Goal: Transaction & Acquisition: Purchase product/service

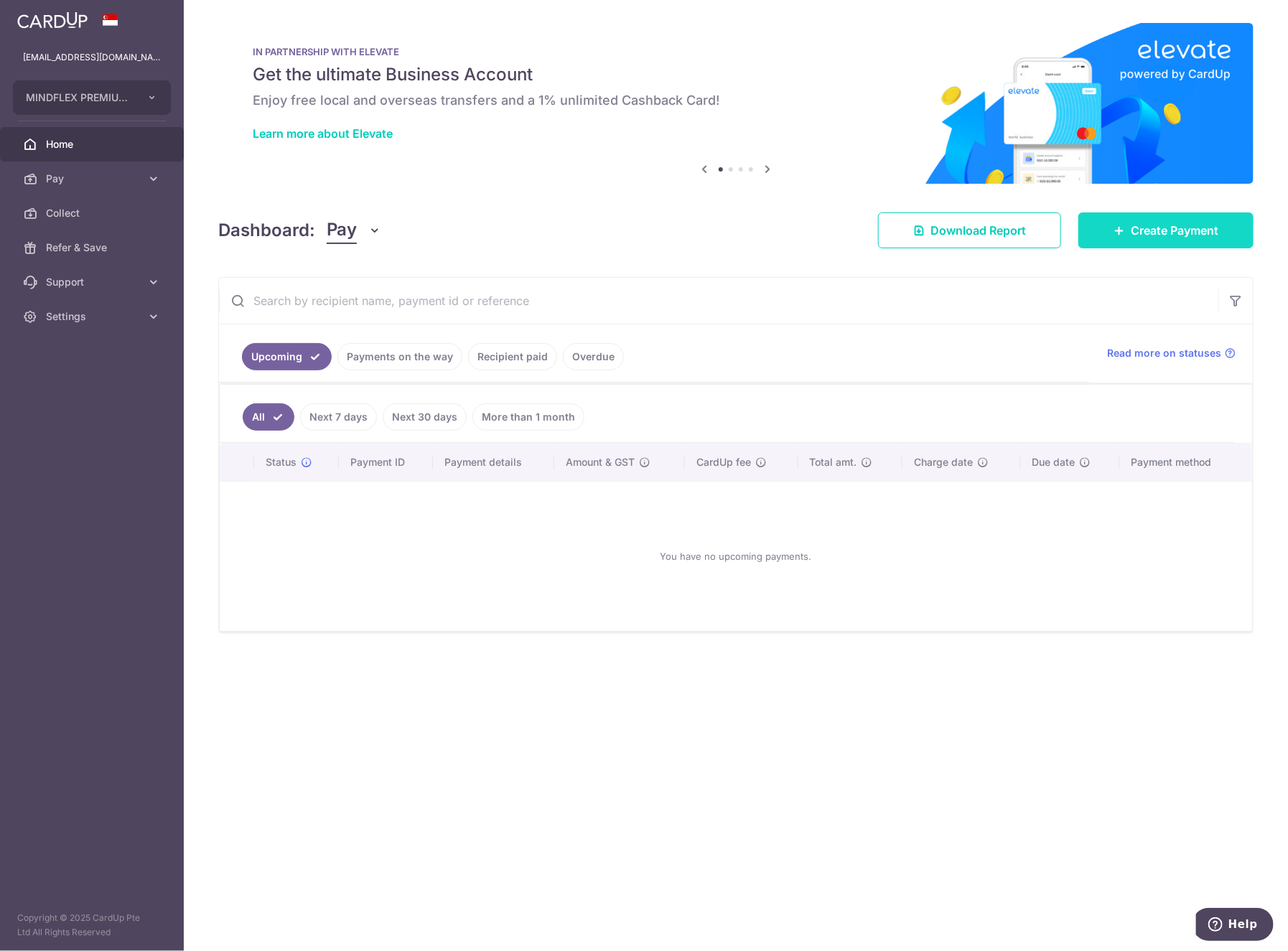
click at [1196, 223] on span "Create Payment" at bounding box center [1174, 230] width 87 height 17
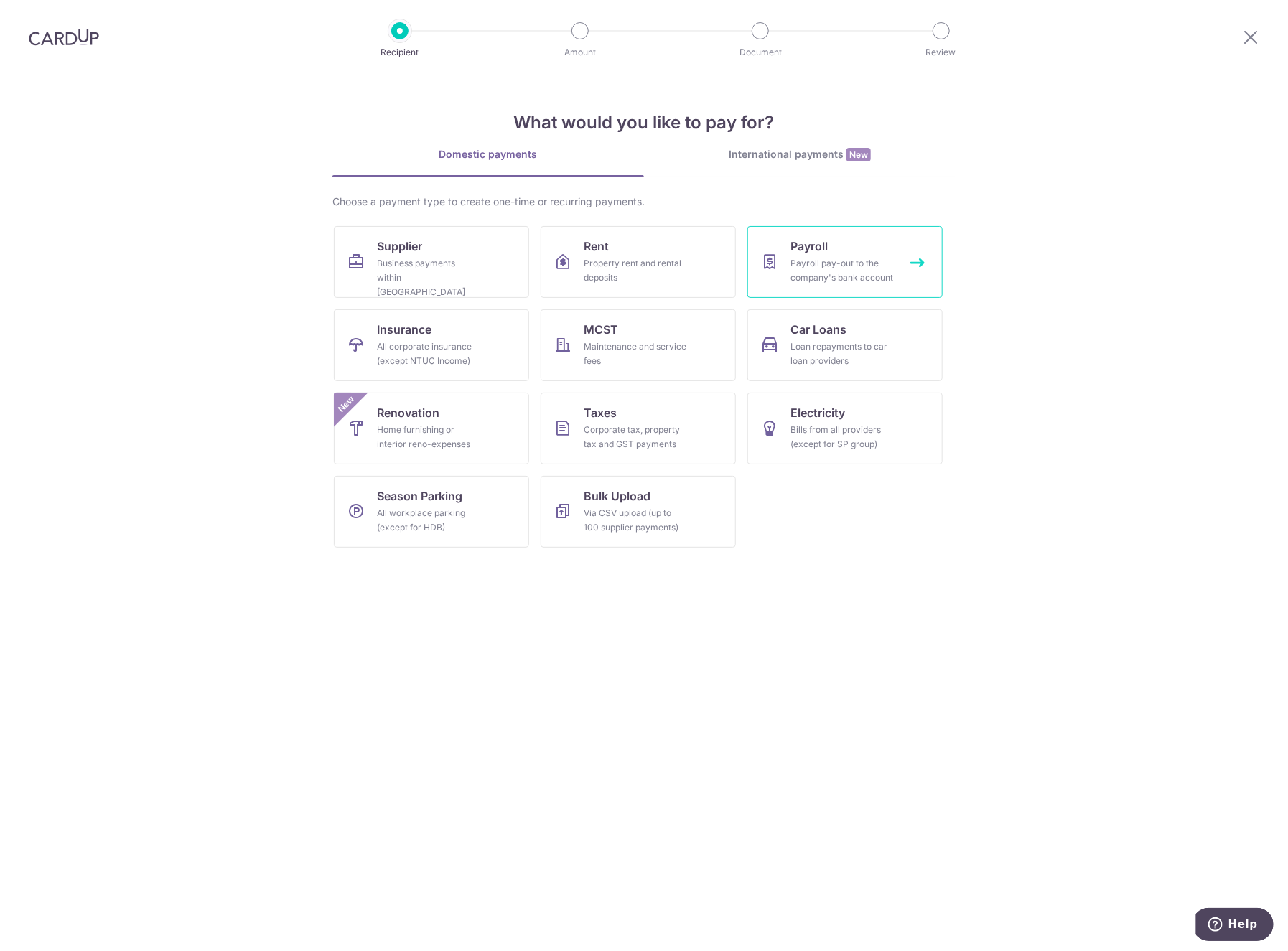
click at [816, 280] on div "Payroll pay-out to the company's bank account" at bounding box center [842, 270] width 103 height 29
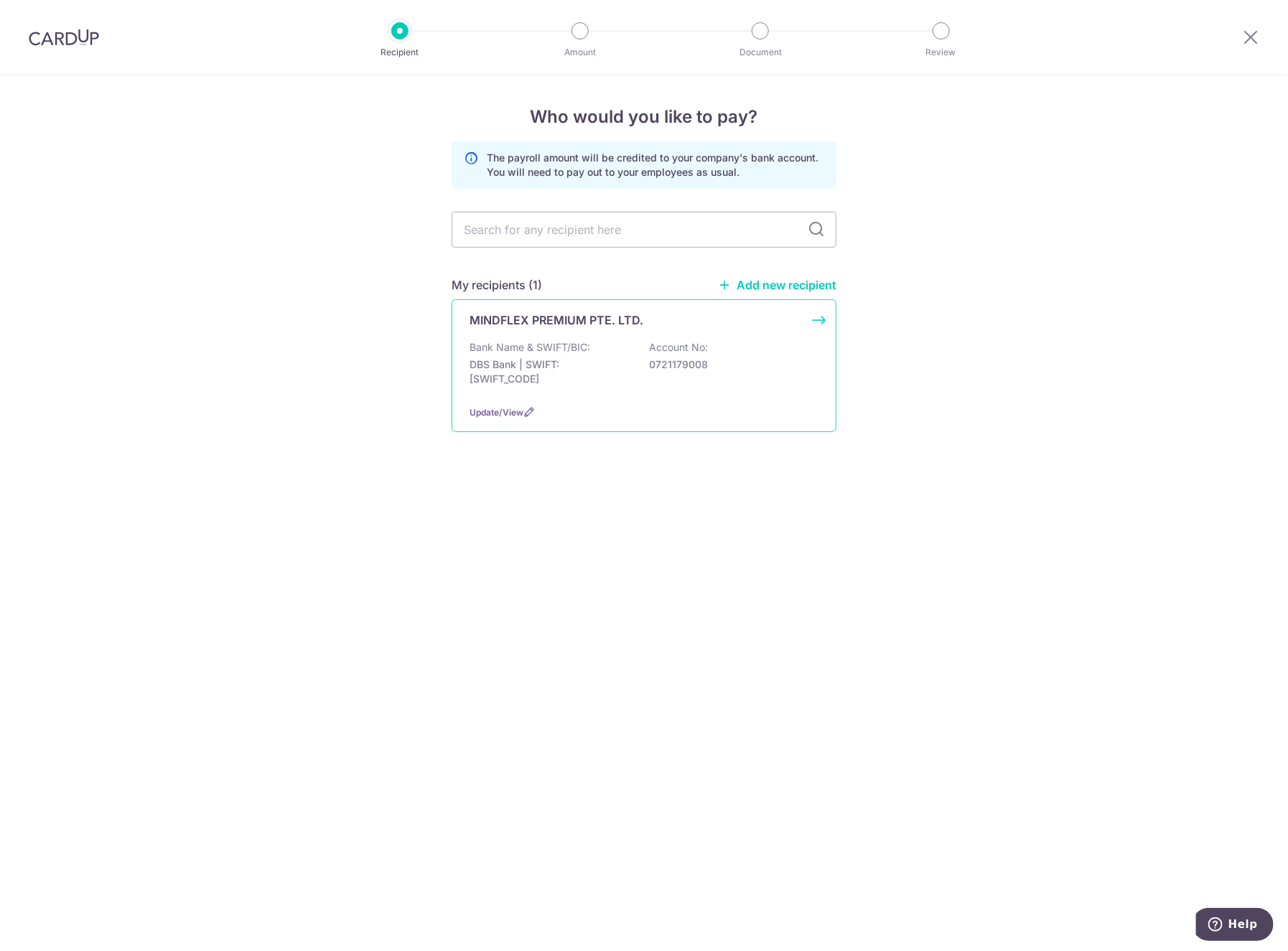
click at [689, 377] on div "Bank Name & SWIFT/BIC: DBS Bank | SWIFT: DBSSSGSGXXX Account No: 0721179008" at bounding box center [644, 367] width 349 height 53
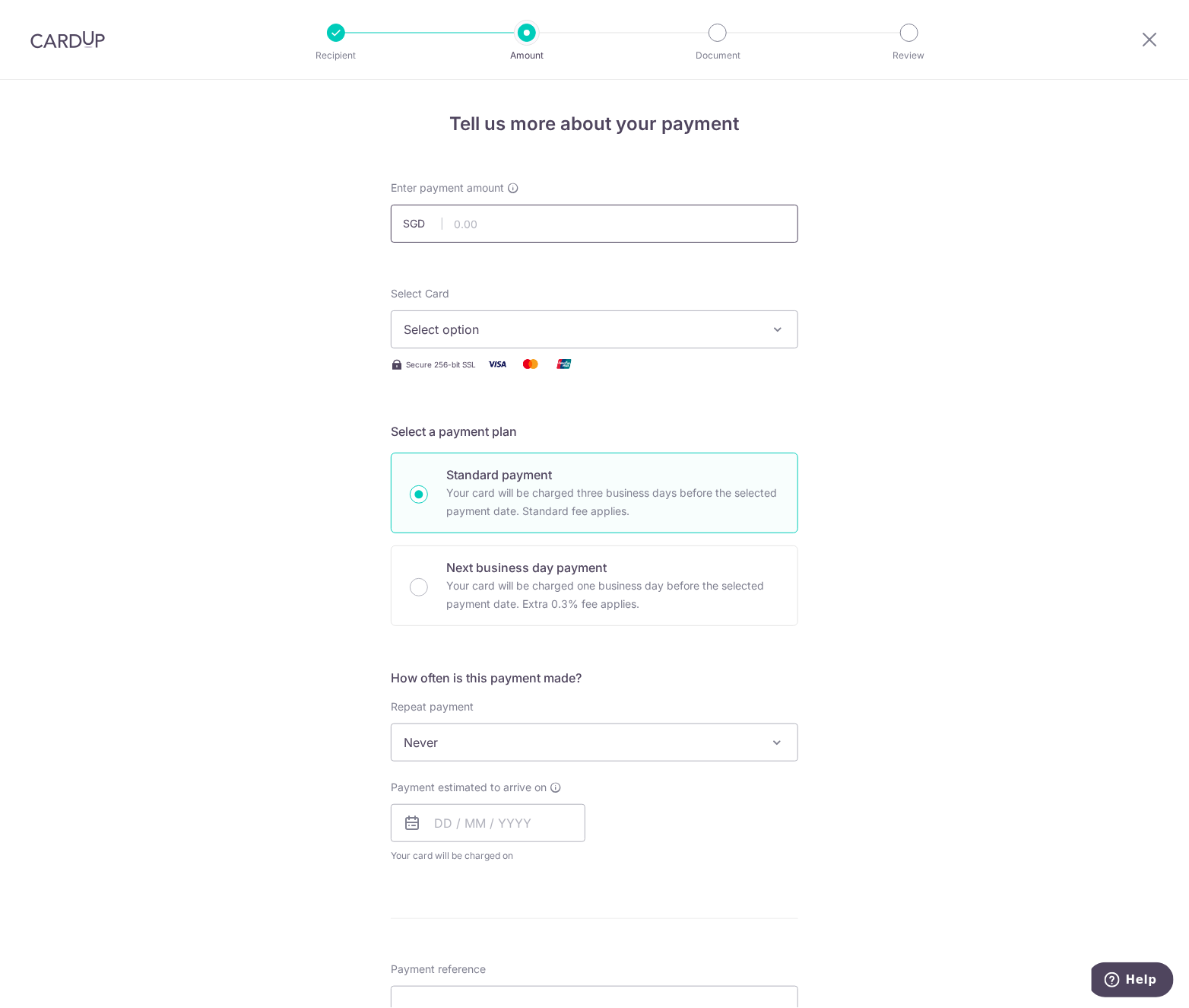
click at [530, 237] on input "text" at bounding box center [594, 223] width 407 height 38
type input "93,021.50"
click at [484, 335] on span "Select option" at bounding box center [581, 329] width 355 height 18
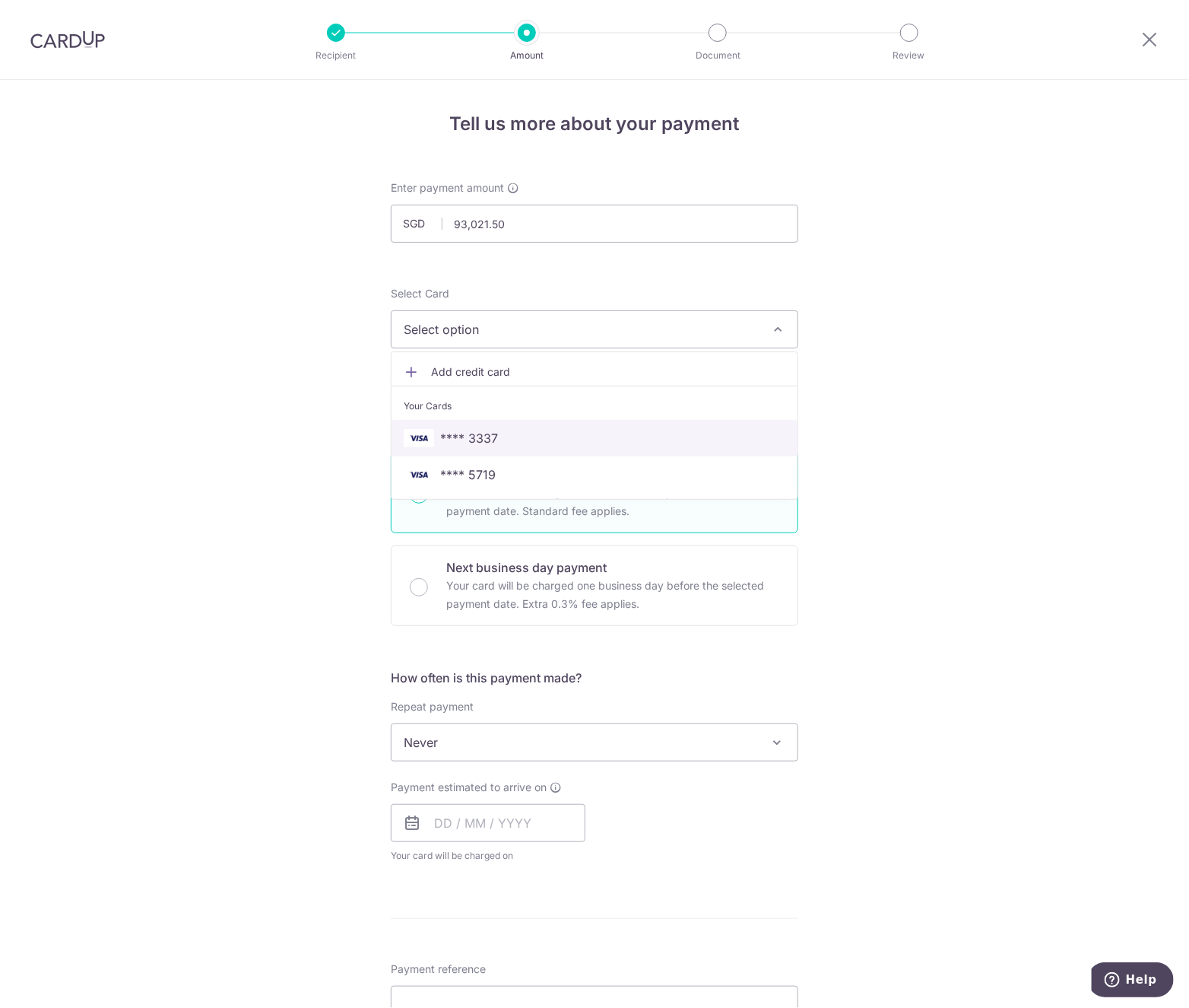
click at [466, 439] on span "**** 3337" at bounding box center [469, 438] width 58 height 18
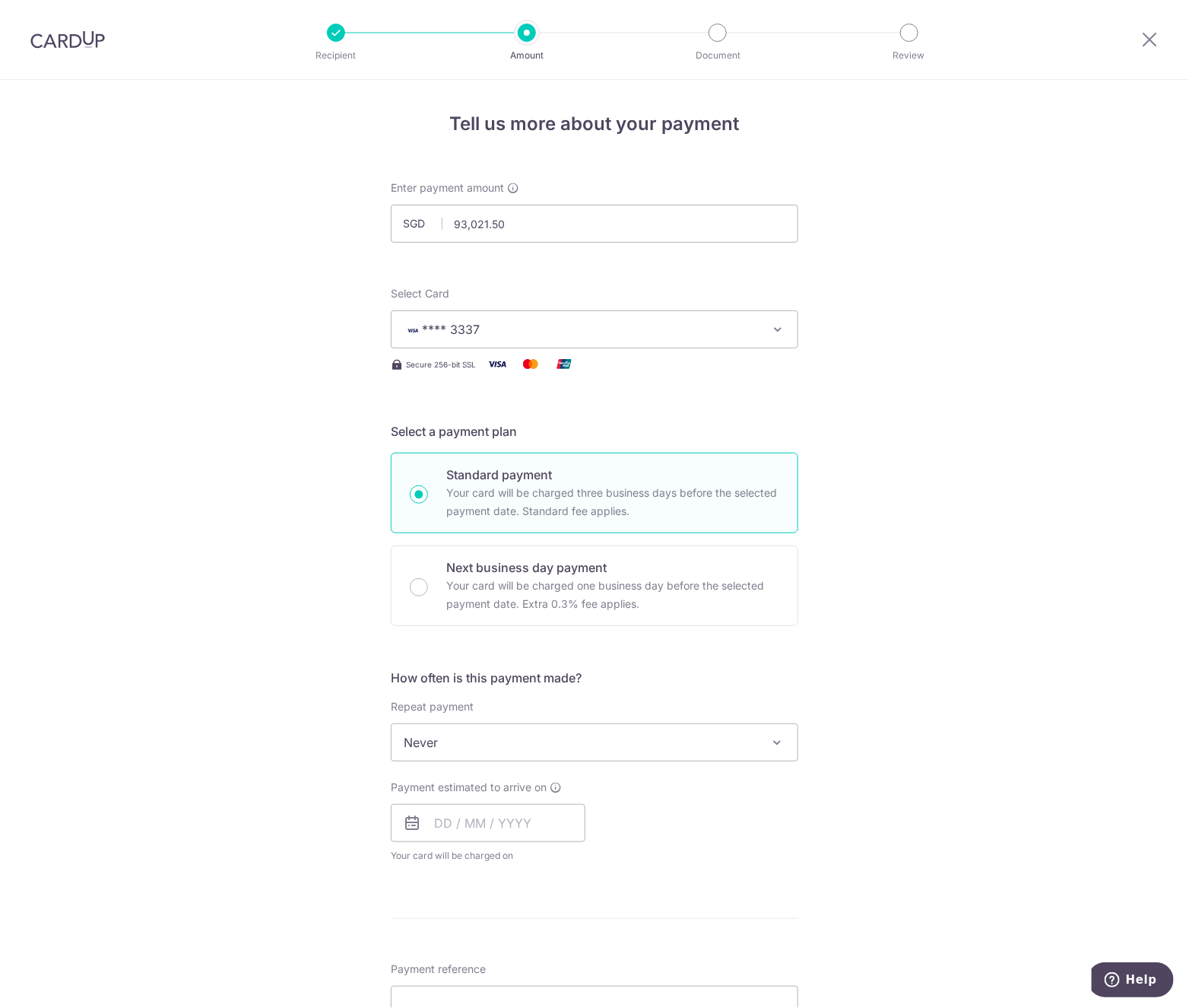
click at [465, 328] on span "**** 3337" at bounding box center [451, 328] width 58 height 15
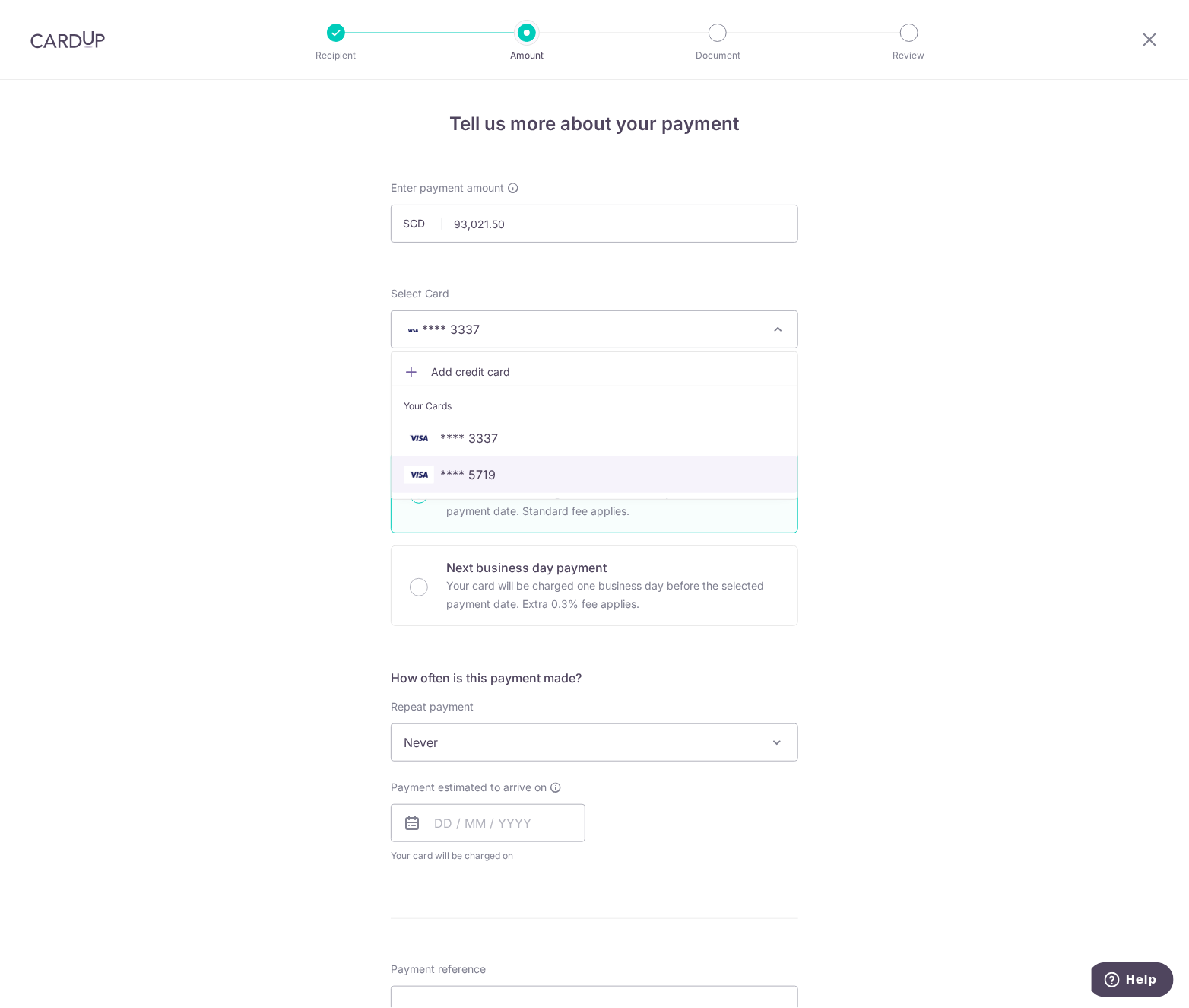
click at [444, 478] on span "**** 5719" at bounding box center [467, 475] width 55 height 18
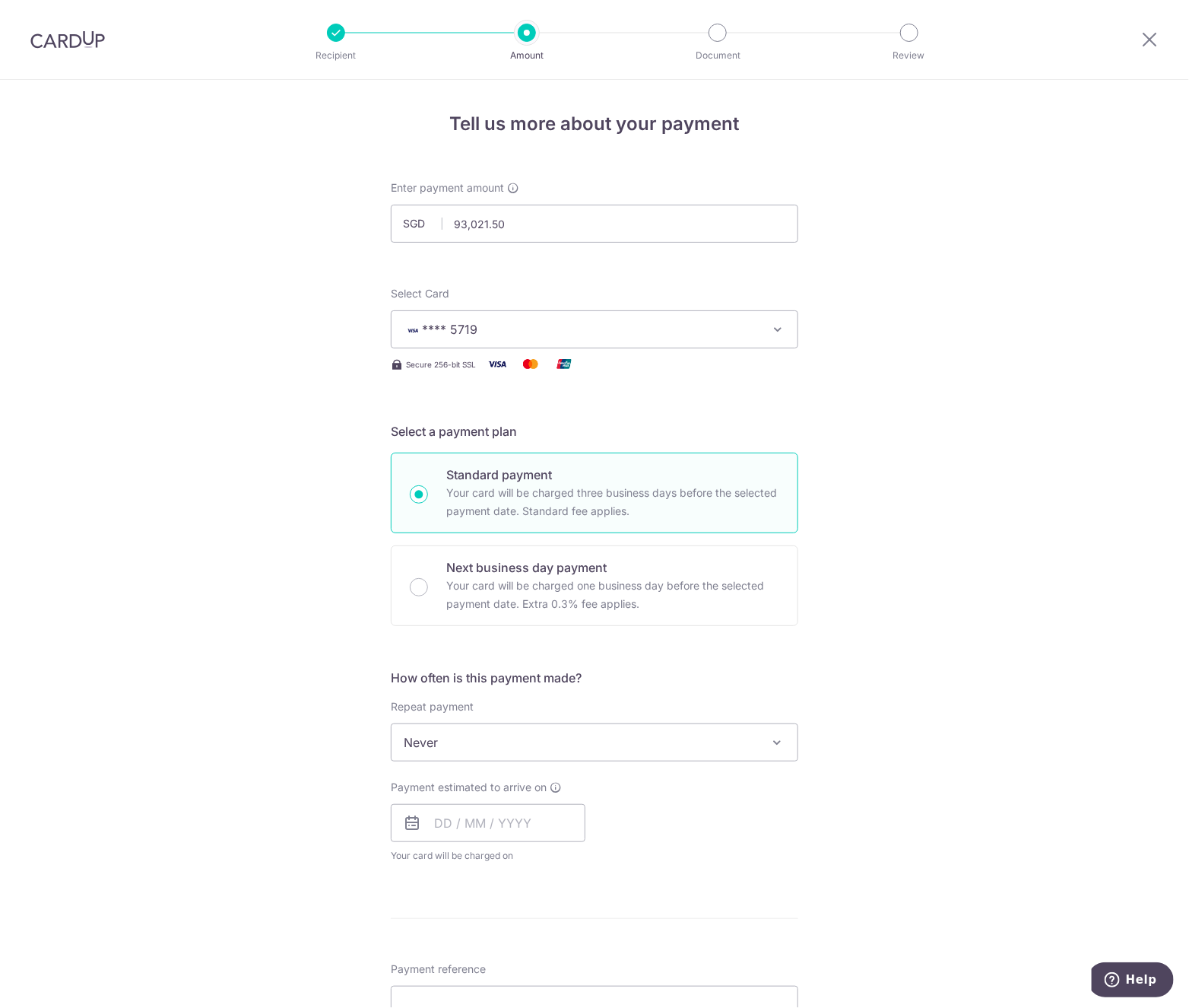
click at [274, 489] on div "Tell us more about your payment Enter payment amount SGD 93,021.50 93021.50 Sel…" at bounding box center [594, 812] width 1189 height 1463
click at [423, 814] on input "text" at bounding box center [488, 822] width 194 height 38
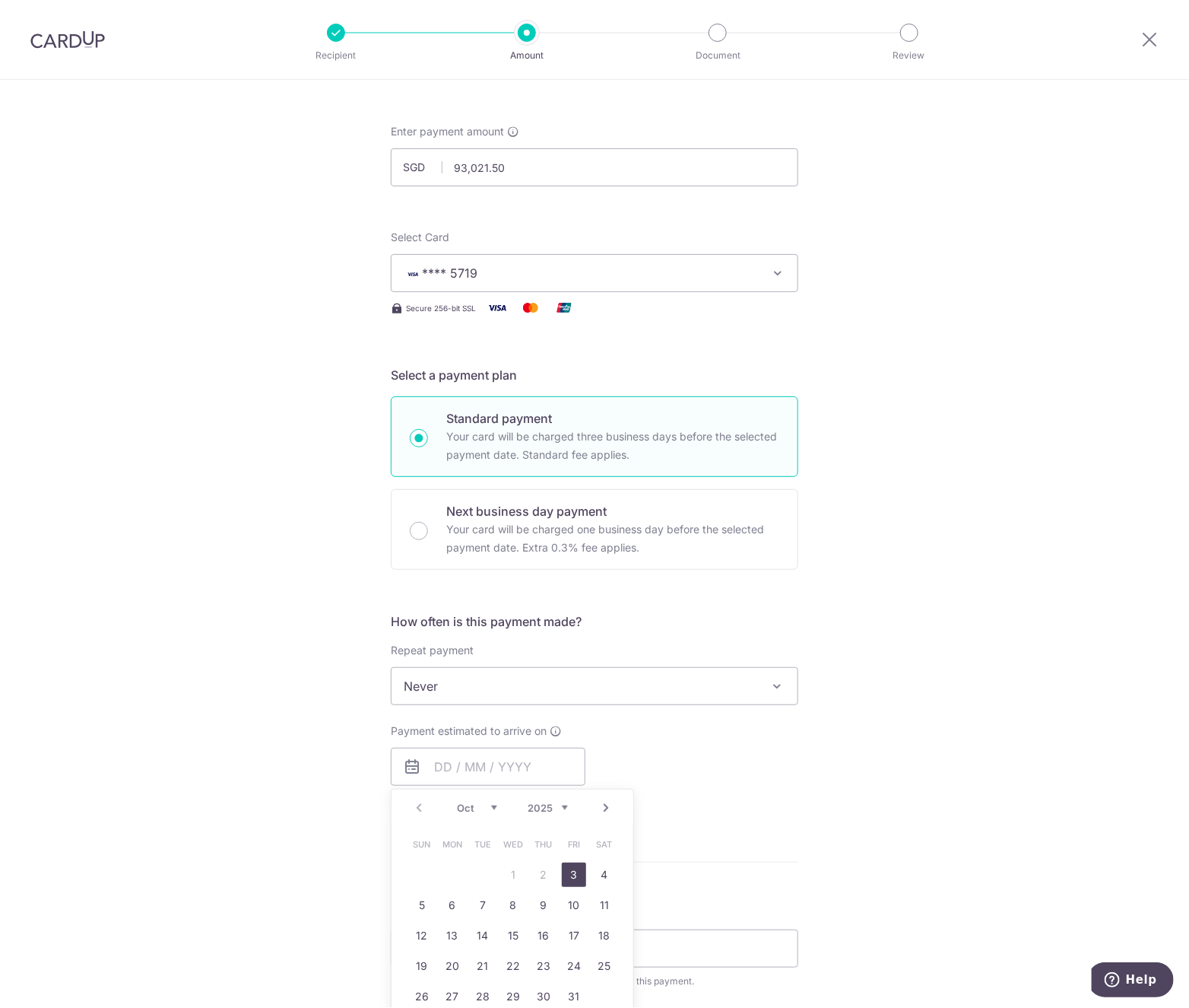
click at [568, 877] on link "3" at bounding box center [575, 875] width 25 height 25
type input "[DATE]"
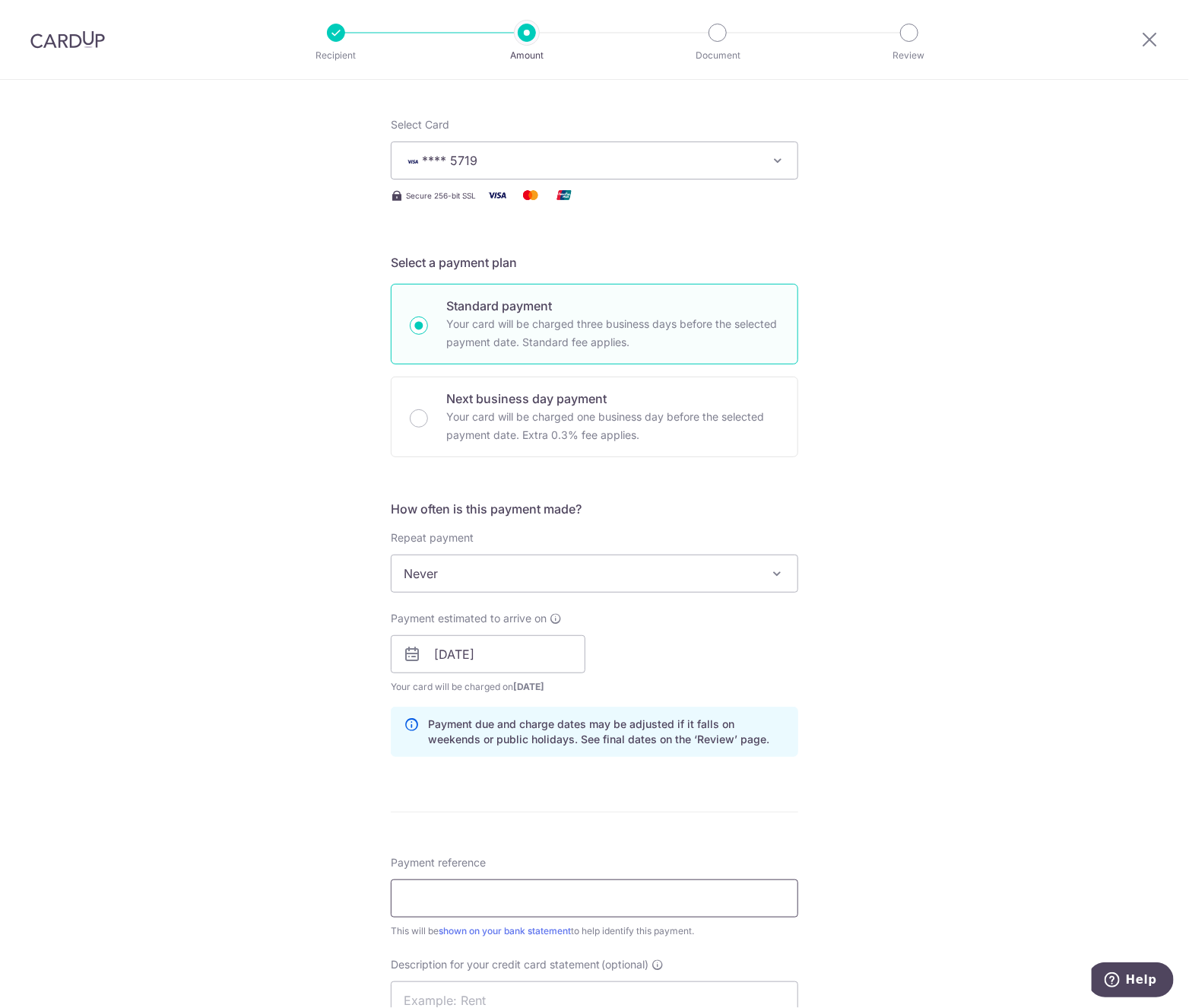
click at [467, 898] on input "Payment reference" at bounding box center [594, 898] width 407 height 38
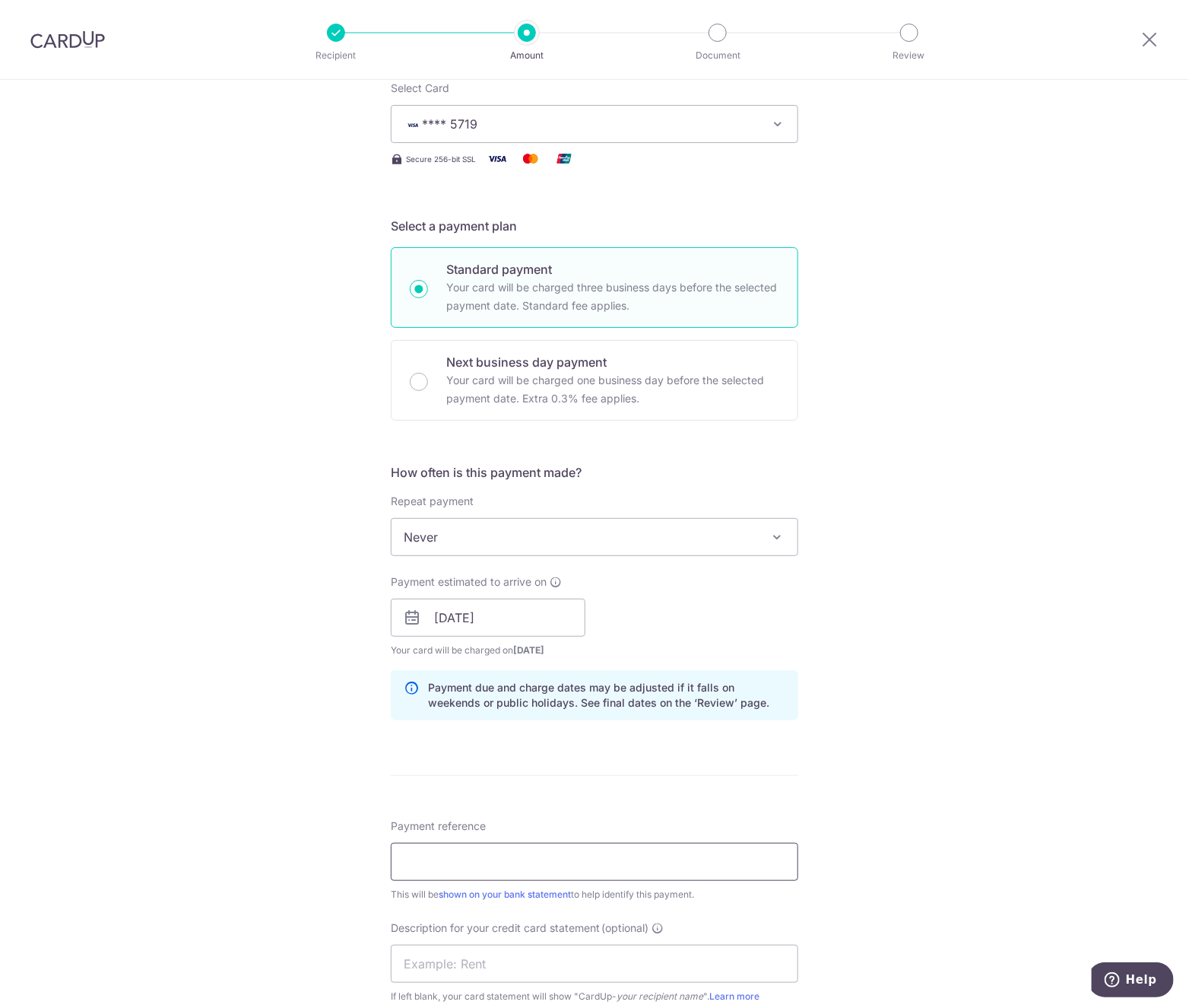
scroll to position [225, 0]
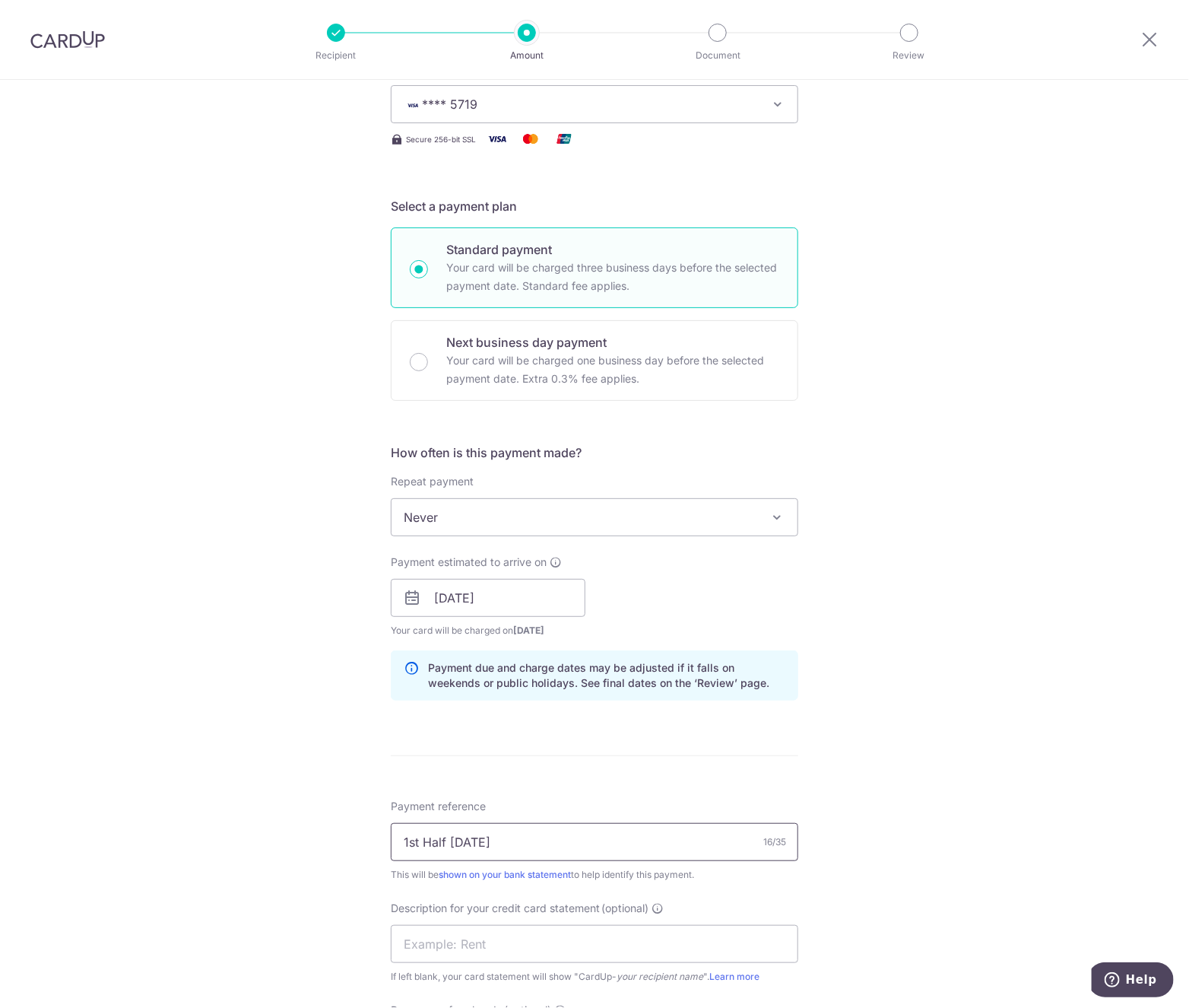
type input "1st Half Sep 2025"
type input "1"
type input "M"
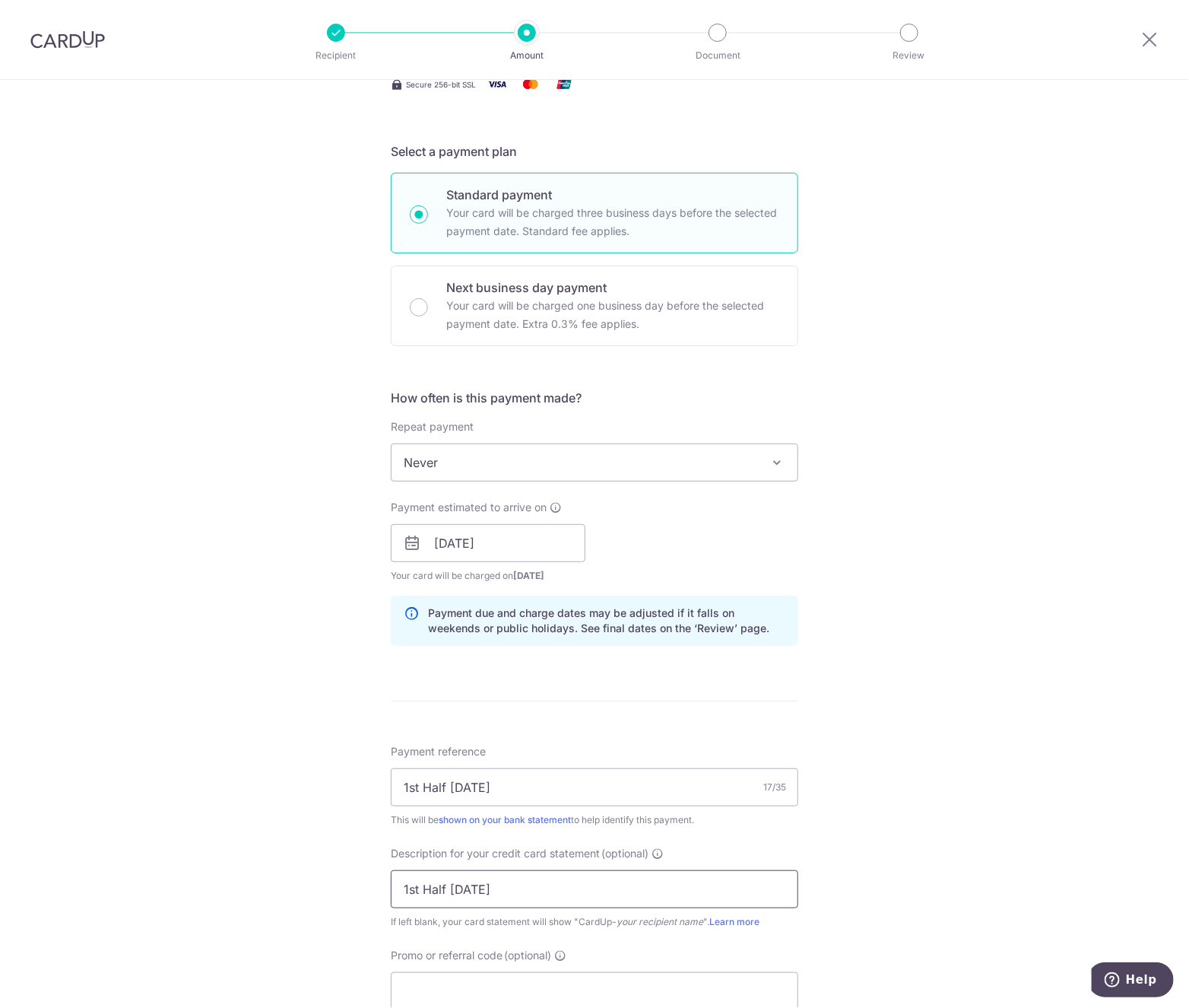
scroll to position [596, 0]
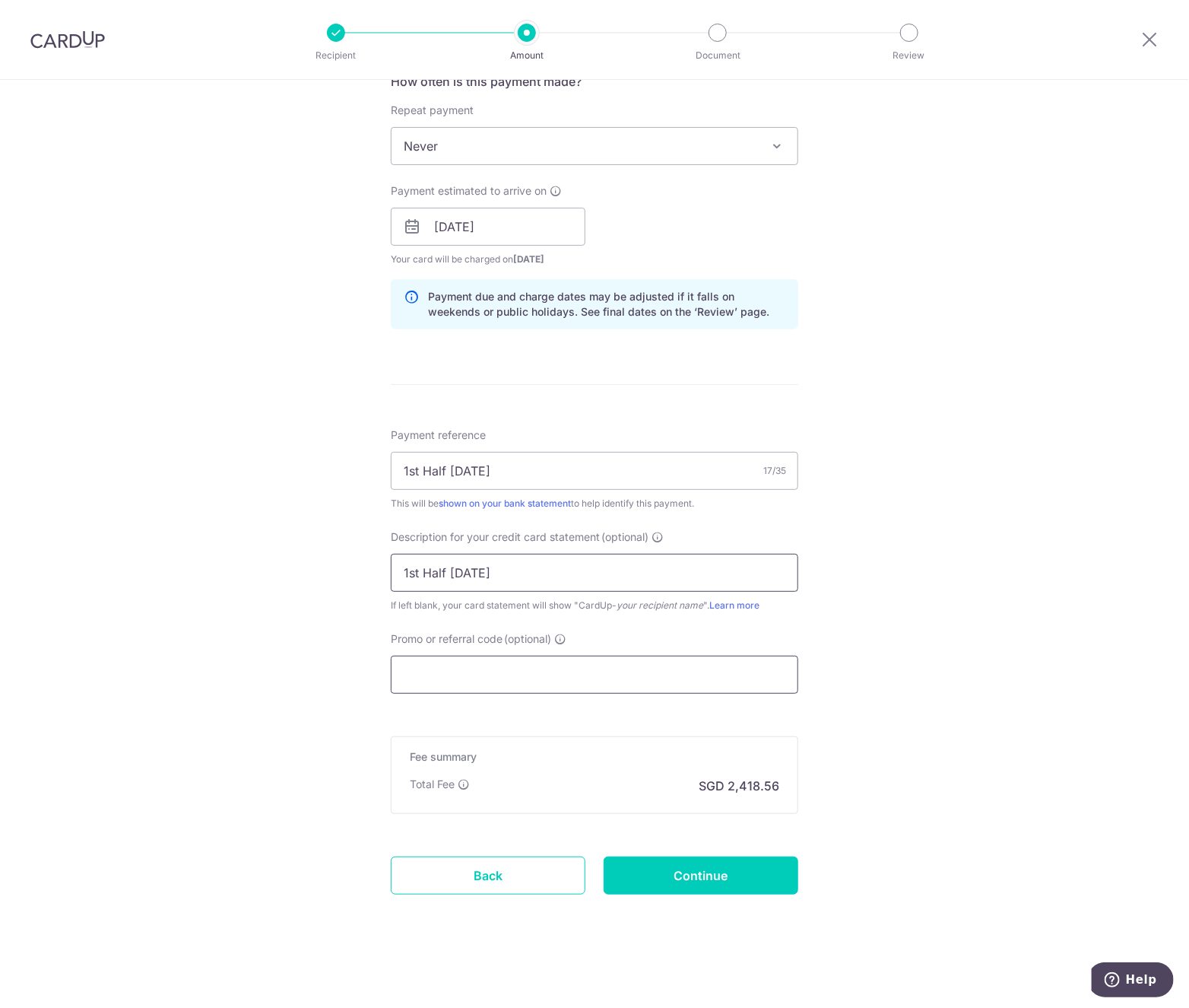
type input "1st Half Sep 25"
click at [462, 687] on input "Promo or referral code (optional)" at bounding box center [594, 674] width 407 height 38
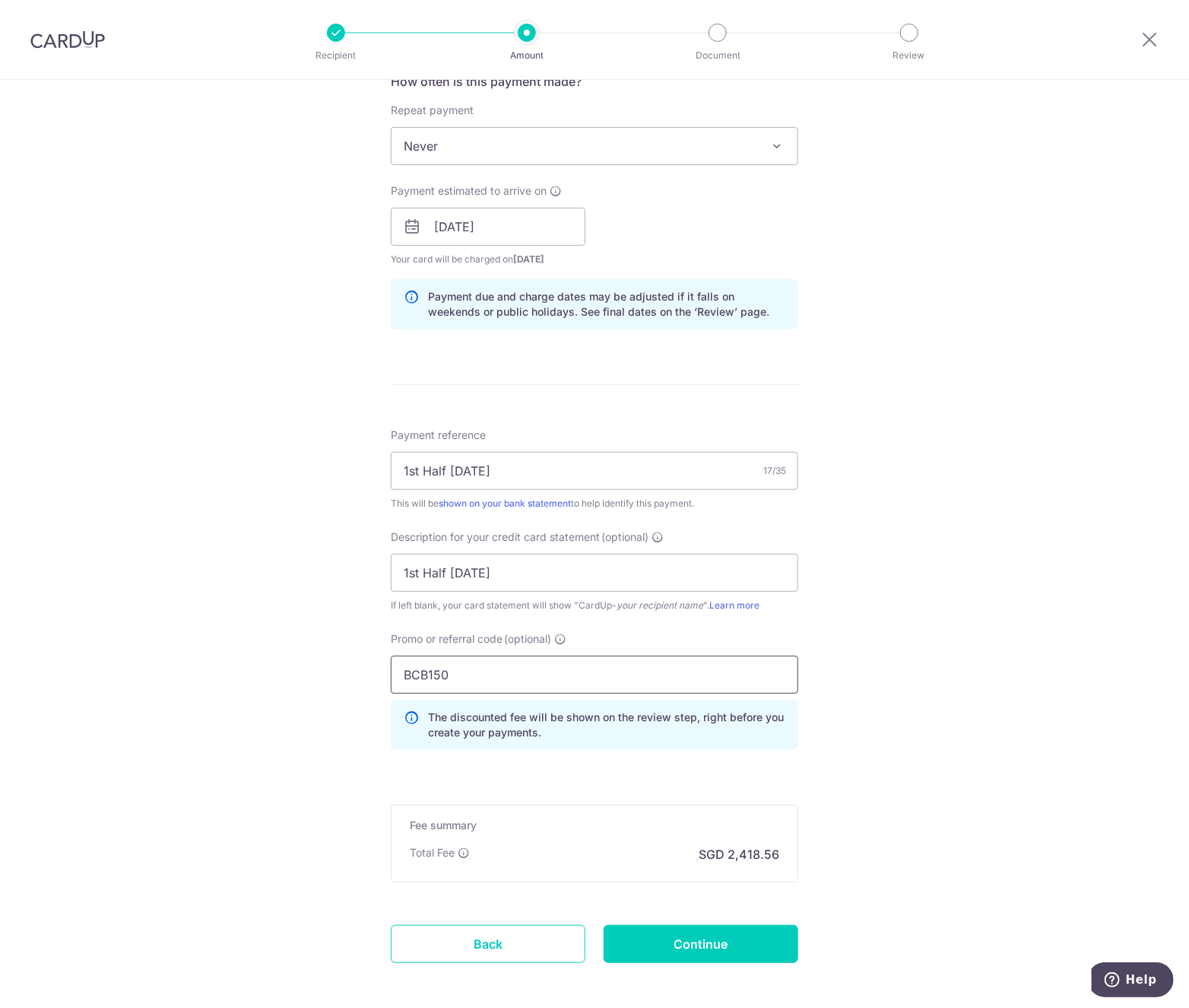
type input "BCB150"
drag, startPoint x: 277, startPoint y: 606, endPoint x: 301, endPoint y: 644, distance: 44.9
click at [276, 606] on div "Tell us more about your payment Enter payment amount SGD 93,021.50 93021.50 Sel…" at bounding box center [594, 280] width 1189 height 1593
click at [694, 948] on input "Continue" at bounding box center [701, 944] width 194 height 38
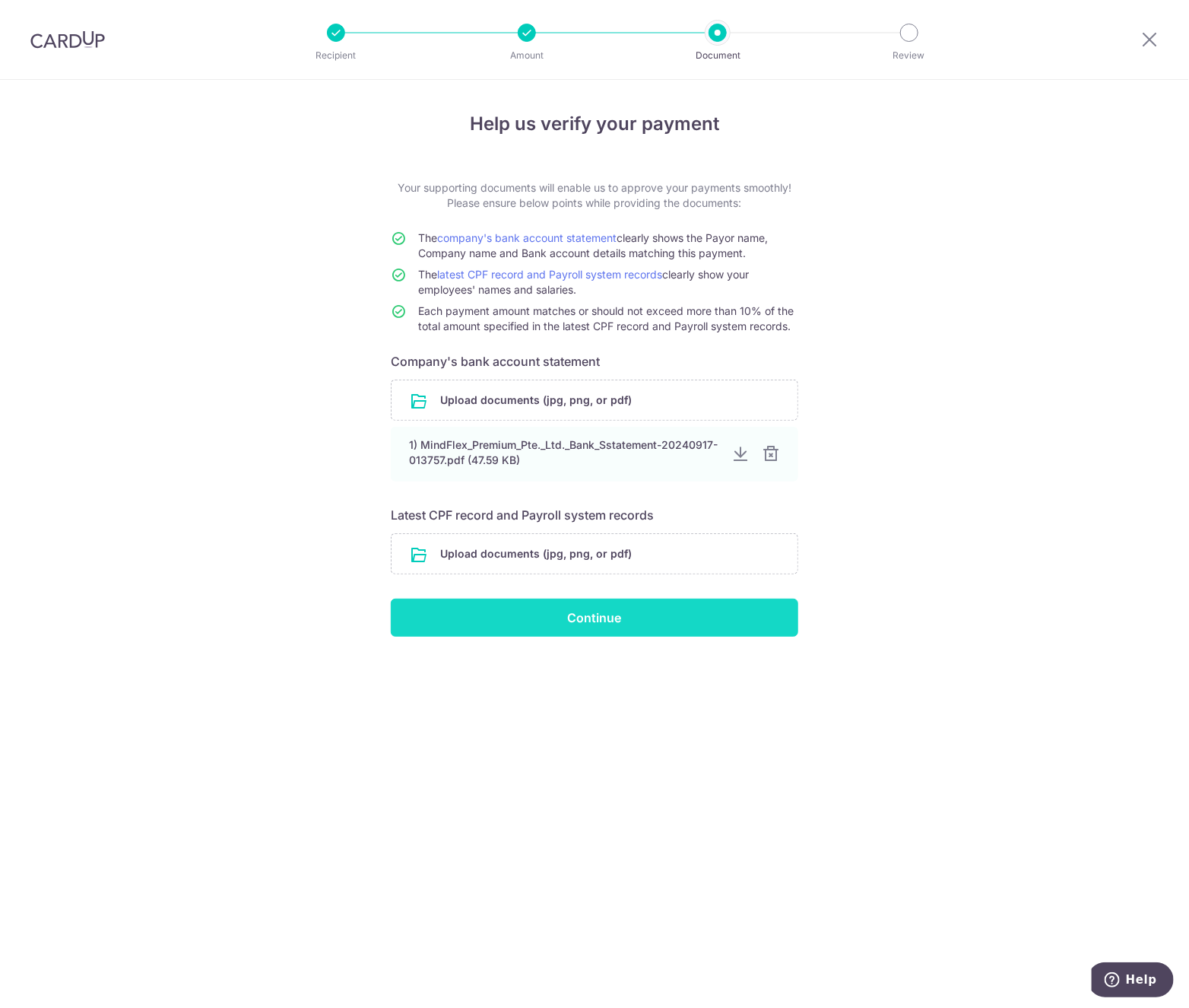
click at [599, 612] on input "Continue" at bounding box center [594, 617] width 407 height 38
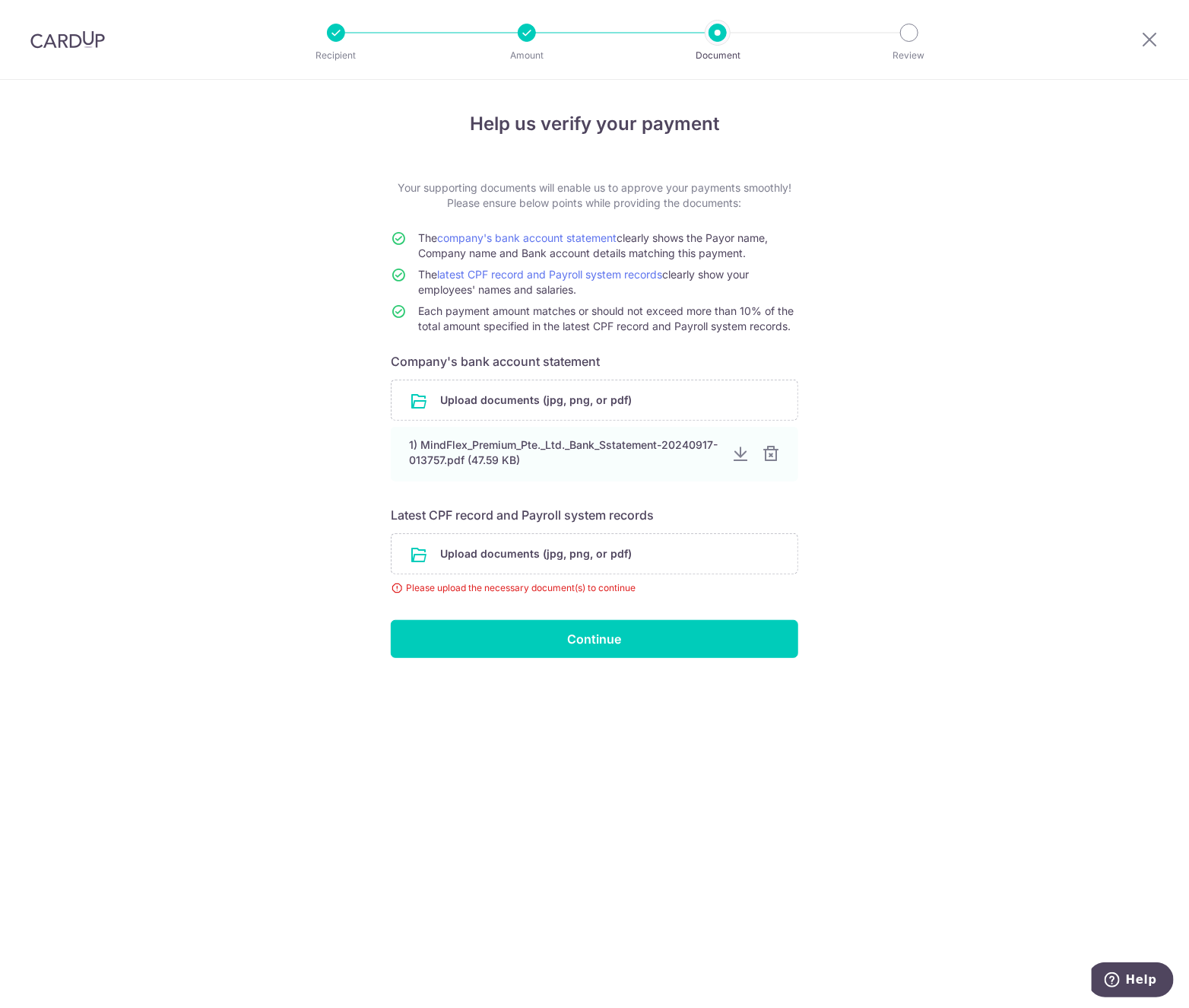
click at [852, 568] on div "Help us verify your payment Your supporting documents will enable us to approve…" at bounding box center [594, 544] width 1189 height 928
click at [624, 560] on input "file" at bounding box center [594, 554] width 406 height 40
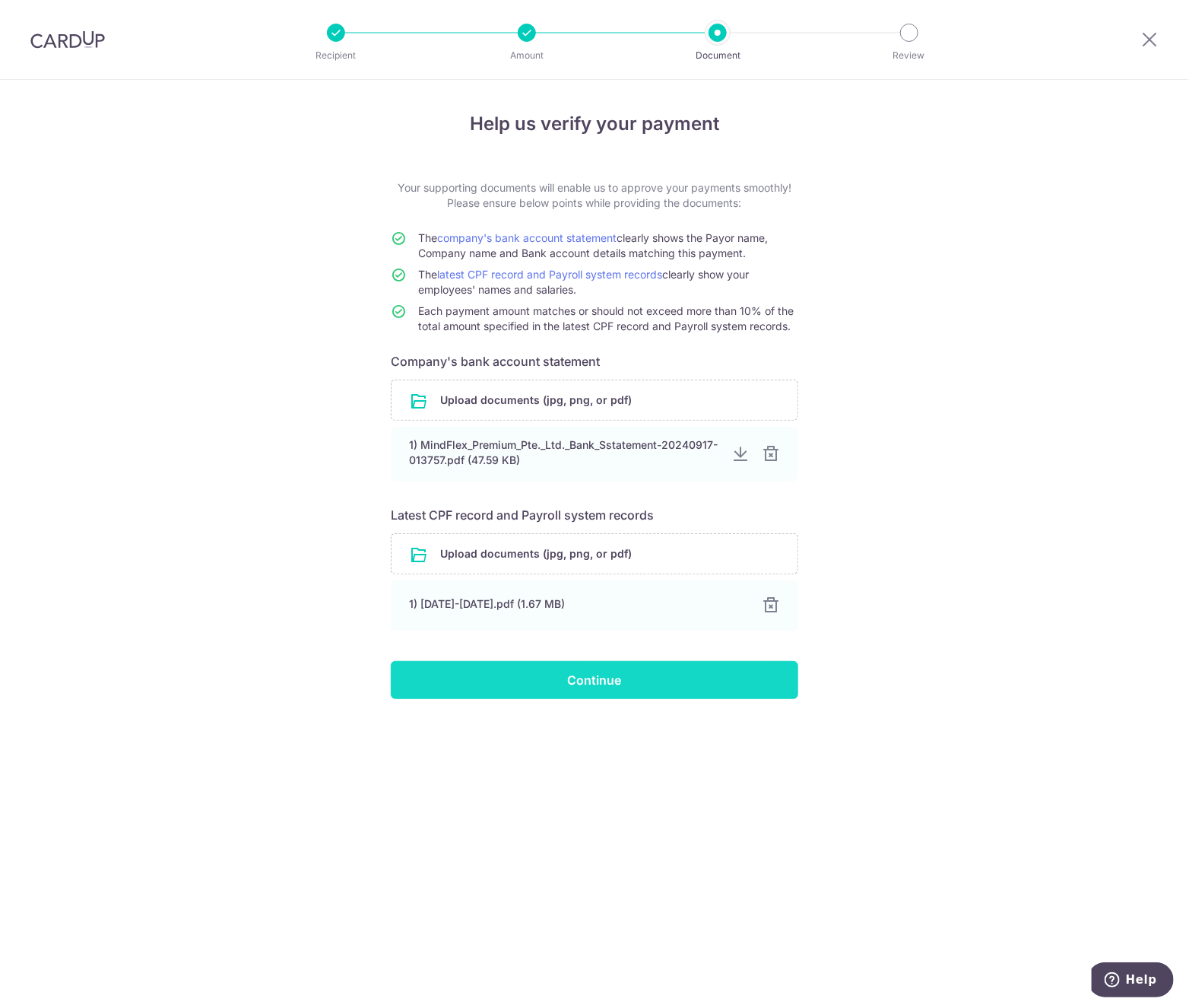
click at [541, 694] on input "Continue" at bounding box center [594, 680] width 407 height 38
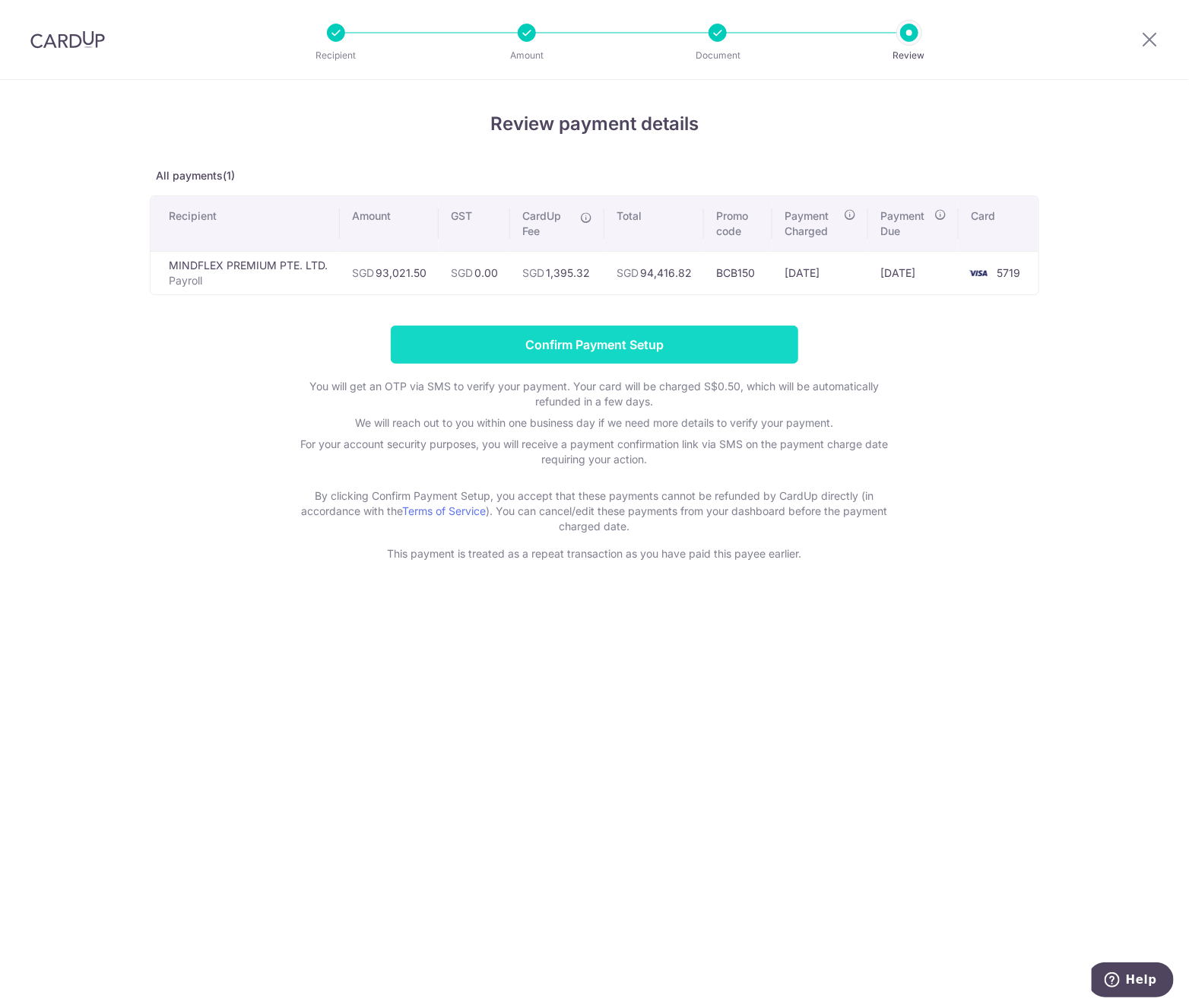
click at [491, 335] on input "Confirm Payment Setup" at bounding box center [594, 344] width 407 height 38
